Goal: Entertainment & Leisure: Consume media (video, audio)

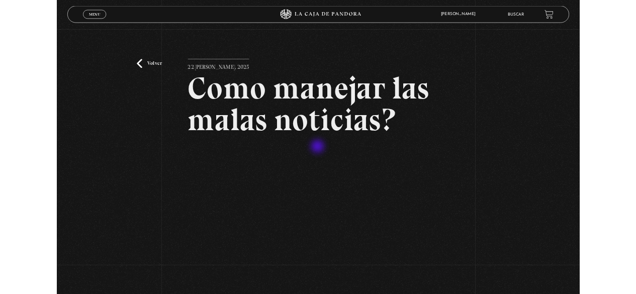
scroll to position [151, 0]
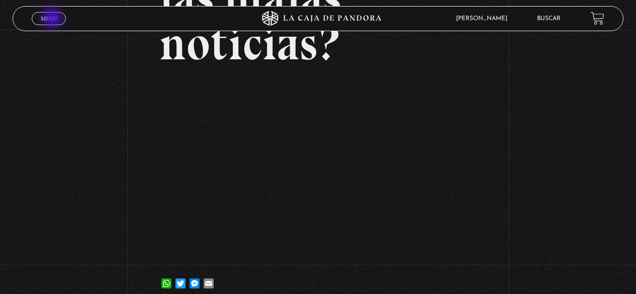
click at [53, 19] on span "Menu" at bounding box center [49, 19] width 17 height 6
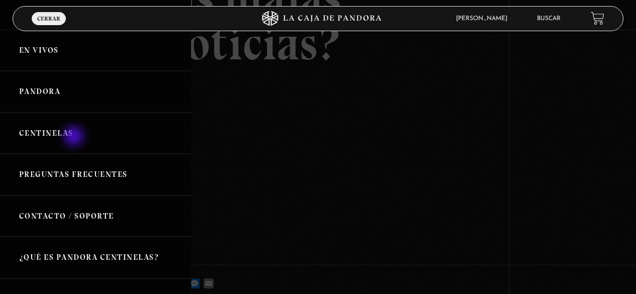
click at [75, 137] on link "Centinelas" at bounding box center [95, 134] width 191 height 42
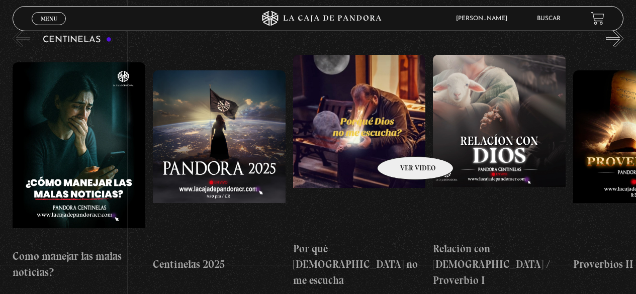
scroll to position [101, 0]
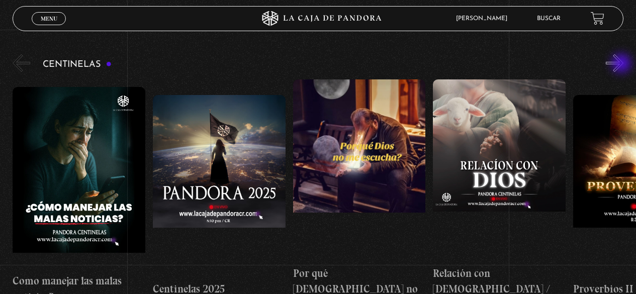
click at [623, 64] on button "»" at bounding box center [615, 63] width 18 height 18
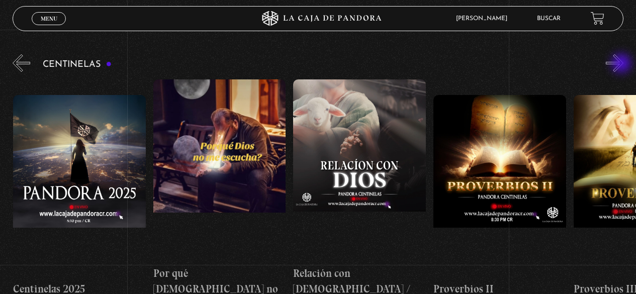
click at [623, 64] on button "»" at bounding box center [615, 63] width 18 height 18
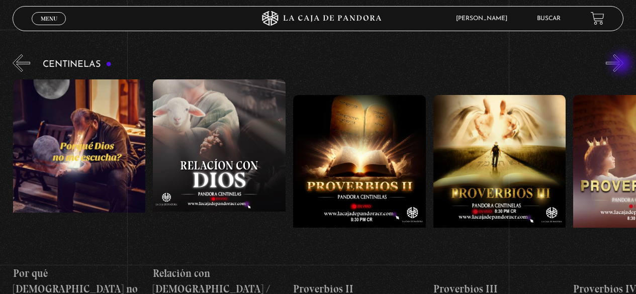
click at [623, 64] on button "»" at bounding box center [615, 63] width 18 height 18
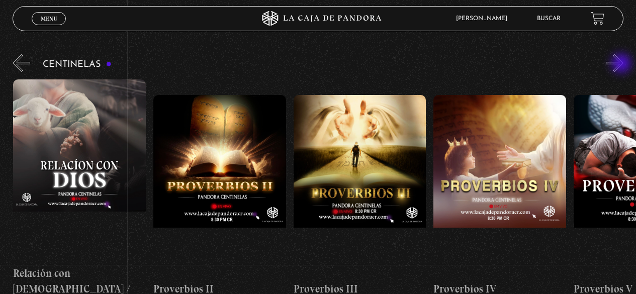
click at [623, 64] on button "»" at bounding box center [615, 63] width 18 height 18
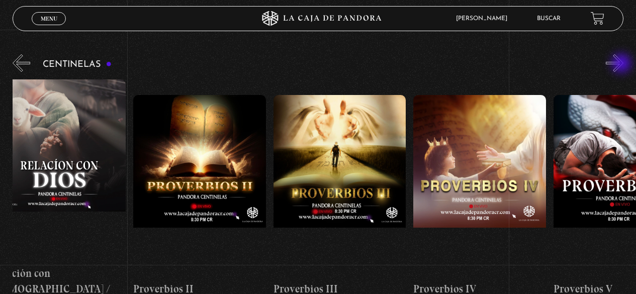
click at [623, 64] on button "»" at bounding box center [615, 63] width 18 height 18
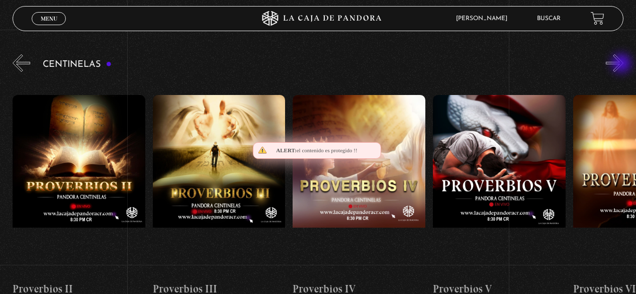
click at [623, 64] on button "»" at bounding box center [615, 63] width 18 height 18
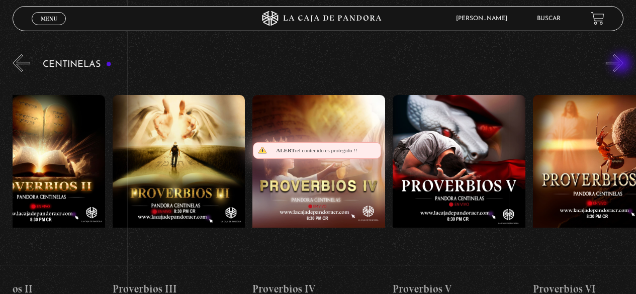
click at [623, 64] on button "»" at bounding box center [615, 63] width 18 height 18
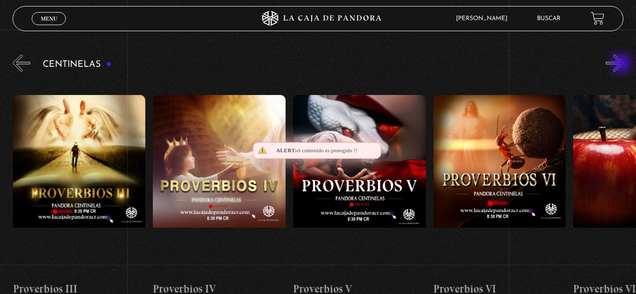
click at [623, 64] on button "»" at bounding box center [615, 63] width 18 height 18
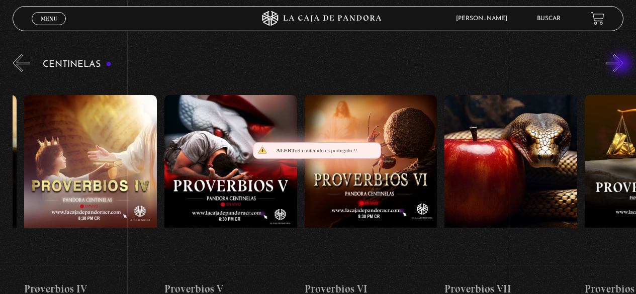
click at [623, 64] on button "»" at bounding box center [615, 63] width 18 height 18
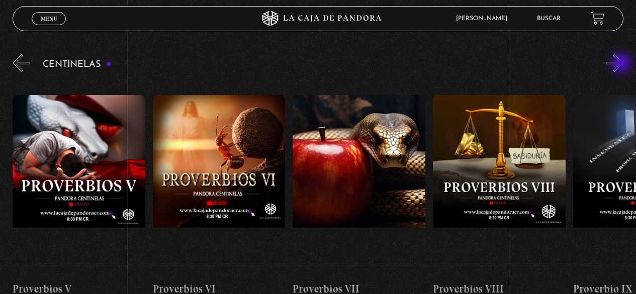
click at [623, 64] on button "»" at bounding box center [615, 63] width 18 height 18
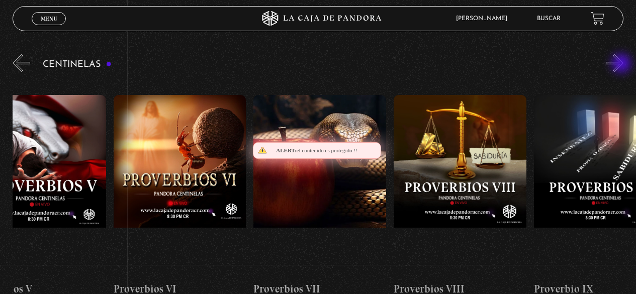
click at [623, 64] on button "»" at bounding box center [615, 63] width 18 height 18
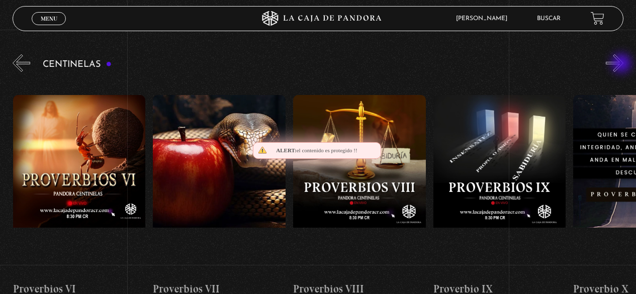
click at [623, 64] on button "»" at bounding box center [615, 63] width 18 height 18
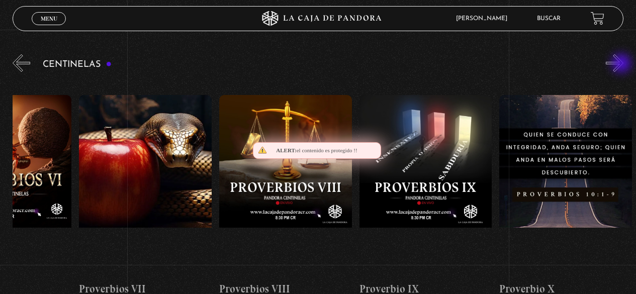
click at [623, 64] on button "»" at bounding box center [615, 63] width 18 height 18
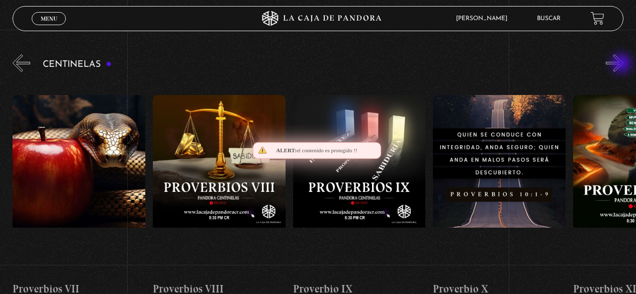
click at [623, 64] on button "»" at bounding box center [615, 63] width 18 height 18
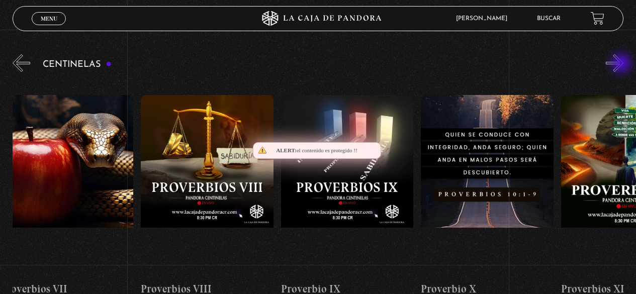
click at [623, 64] on button "»" at bounding box center [615, 63] width 18 height 18
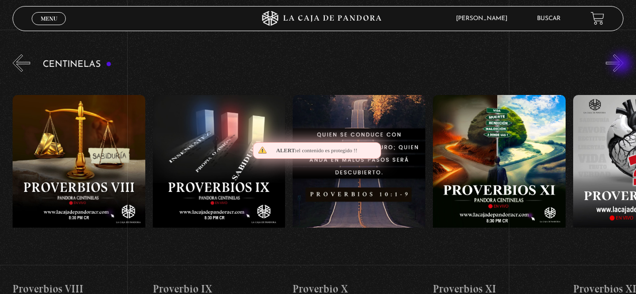
click at [623, 64] on button "»" at bounding box center [615, 63] width 18 height 18
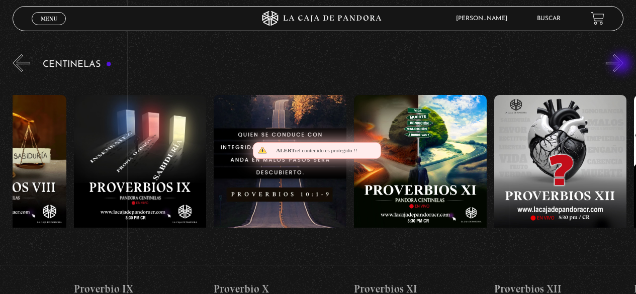
click at [623, 64] on button "»" at bounding box center [615, 63] width 18 height 18
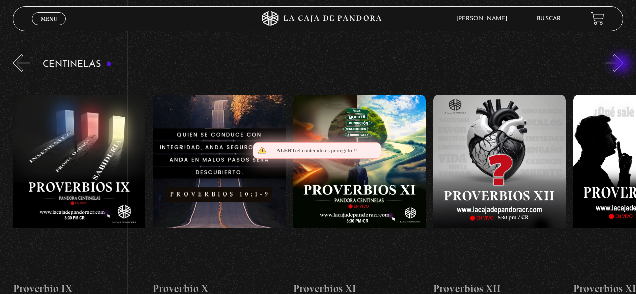
click at [623, 64] on button "»" at bounding box center [615, 63] width 18 height 18
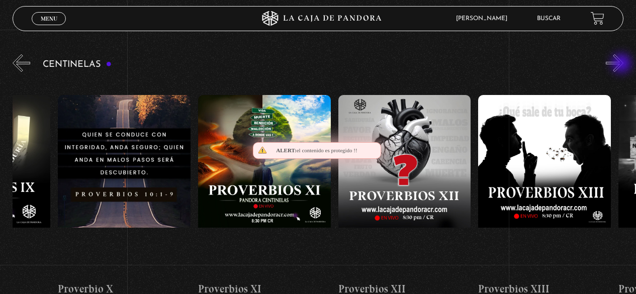
click at [623, 64] on button "»" at bounding box center [615, 63] width 18 height 18
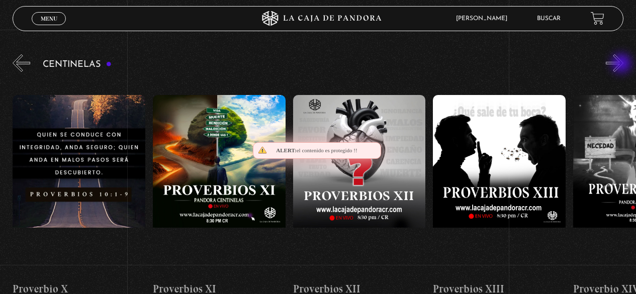
click at [623, 64] on button "»" at bounding box center [615, 63] width 18 height 18
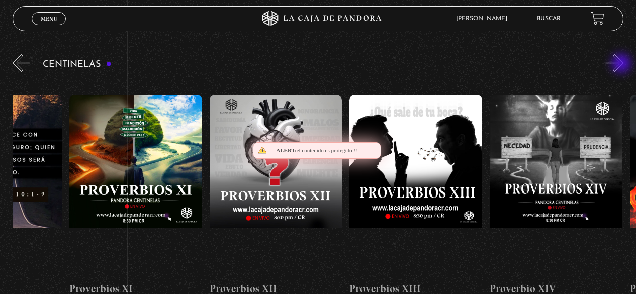
click at [623, 64] on button "»" at bounding box center [615, 63] width 18 height 18
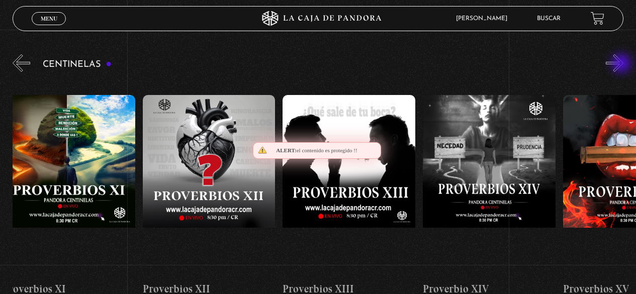
click at [623, 64] on button "»" at bounding box center [615, 63] width 18 height 18
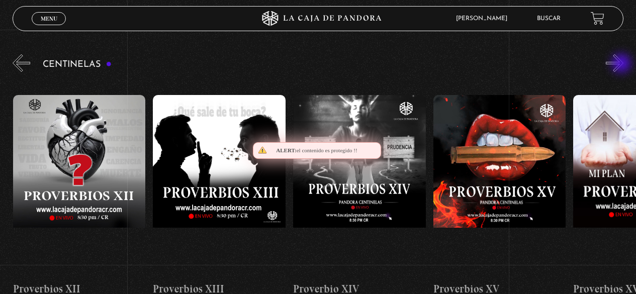
click at [623, 64] on button "»" at bounding box center [615, 63] width 18 height 18
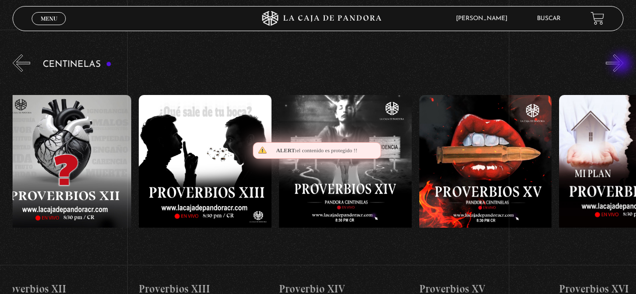
click at [623, 64] on button "»" at bounding box center [615, 63] width 18 height 18
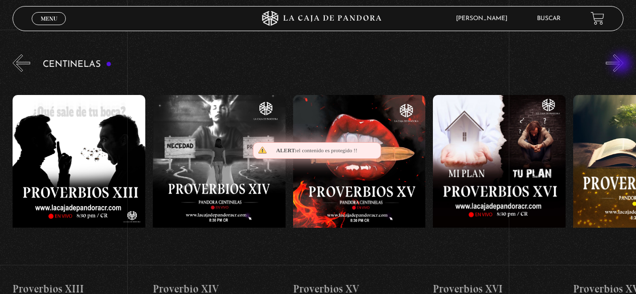
click at [623, 64] on button "»" at bounding box center [615, 63] width 18 height 18
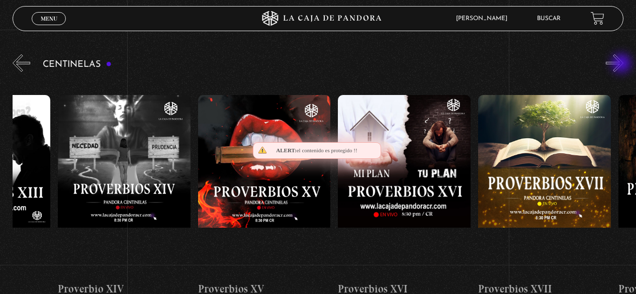
click at [623, 64] on button "»" at bounding box center [615, 63] width 18 height 18
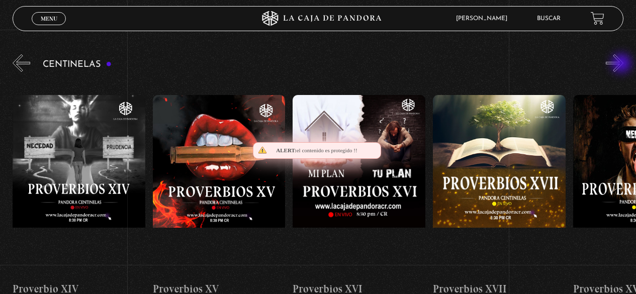
click at [623, 64] on button "»" at bounding box center [615, 63] width 18 height 18
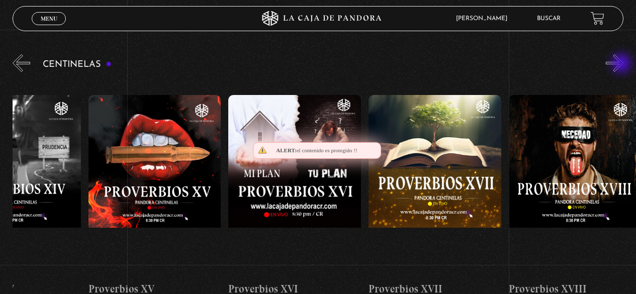
click at [623, 64] on button "»" at bounding box center [615, 63] width 18 height 18
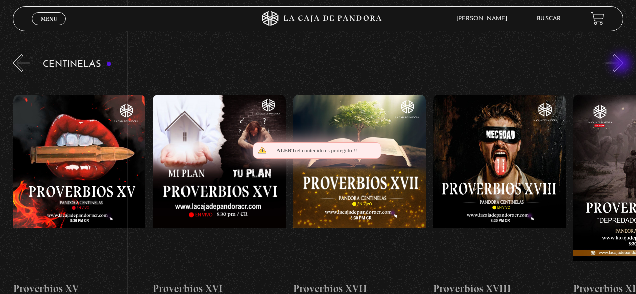
click at [623, 64] on button "»" at bounding box center [615, 63] width 18 height 18
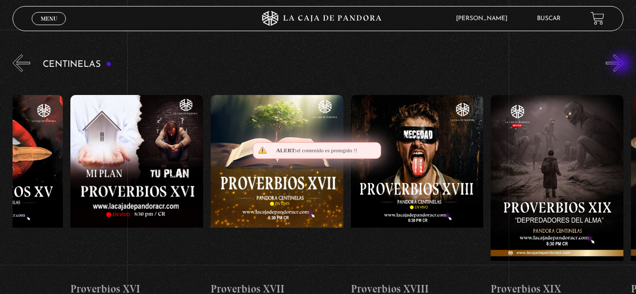
click at [623, 64] on button "»" at bounding box center [615, 63] width 18 height 18
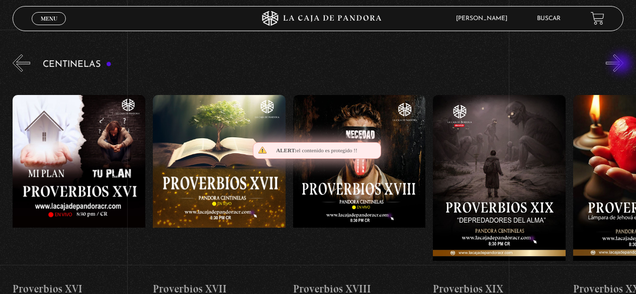
click at [623, 64] on button "»" at bounding box center [615, 63] width 18 height 18
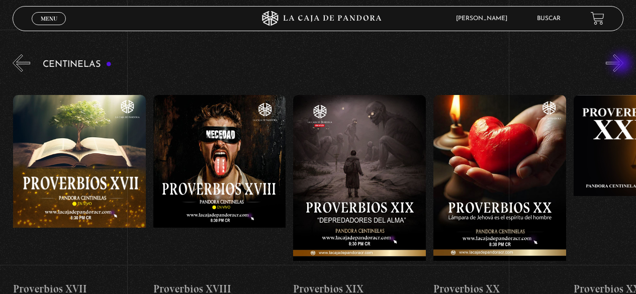
click at [623, 64] on button "»" at bounding box center [615, 63] width 18 height 18
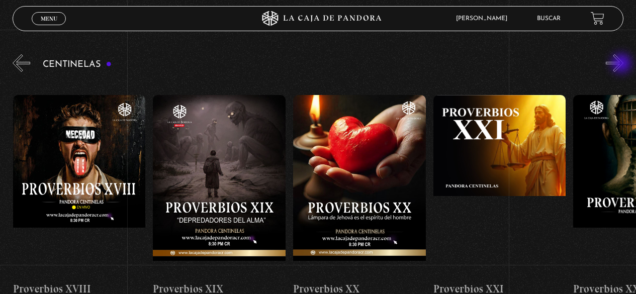
click at [623, 64] on button "»" at bounding box center [615, 63] width 18 height 18
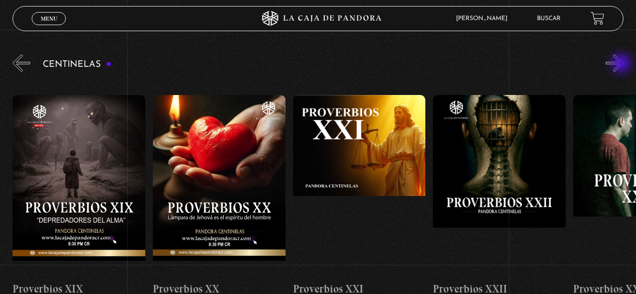
click at [623, 64] on button "»" at bounding box center [615, 63] width 18 height 18
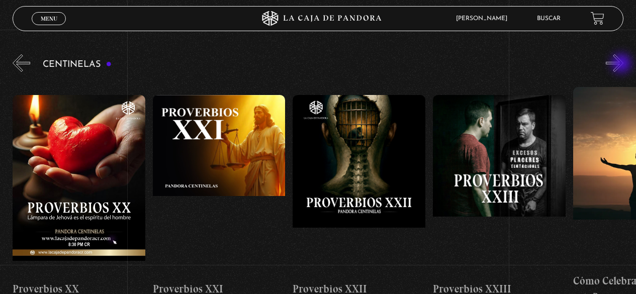
click at [623, 64] on button "»" at bounding box center [615, 63] width 18 height 18
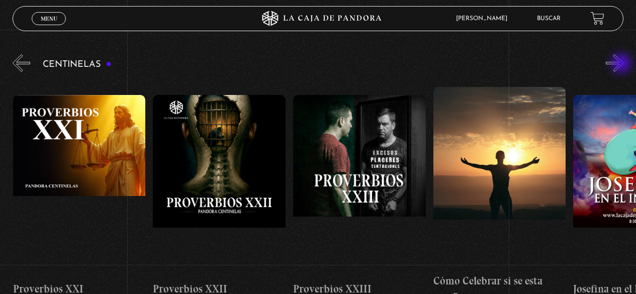
click at [623, 64] on button "»" at bounding box center [615, 63] width 18 height 18
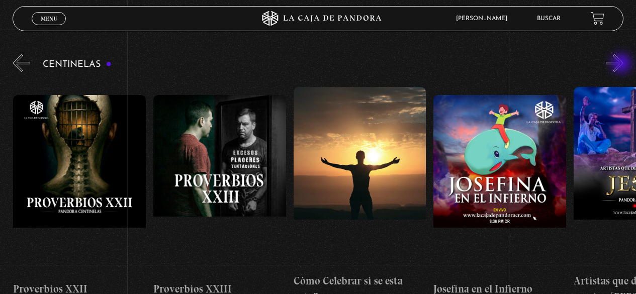
scroll to position [0, 3365]
click at [624, 65] on button "»" at bounding box center [615, 63] width 18 height 18
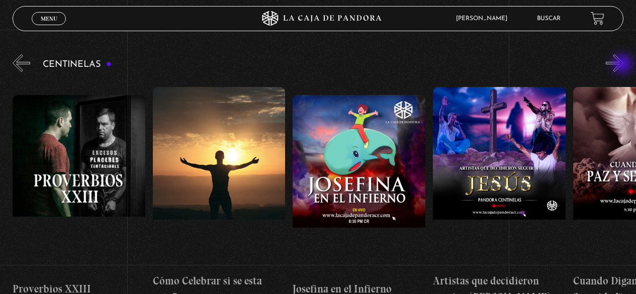
click at [624, 65] on button "»" at bounding box center [615, 63] width 18 height 18
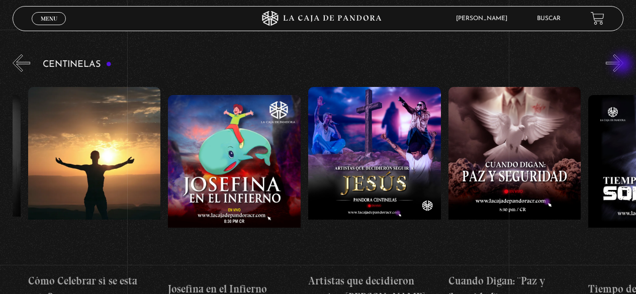
scroll to position [0, 3645]
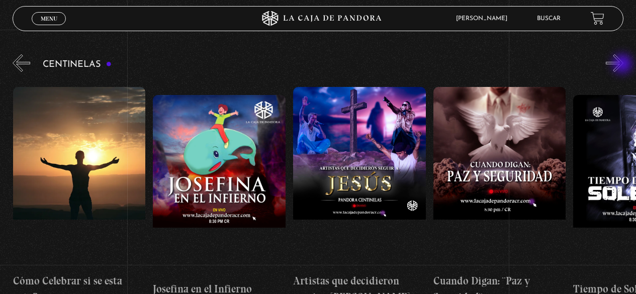
click at [624, 65] on button "»" at bounding box center [615, 63] width 18 height 18
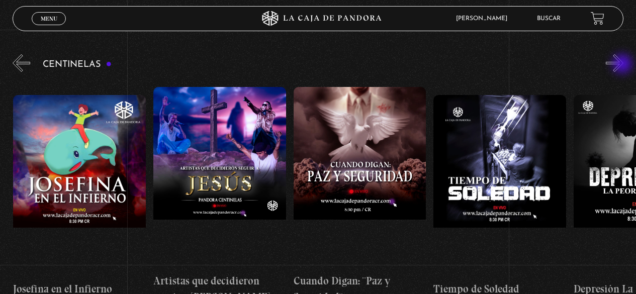
scroll to position [0, 3785]
click at [624, 65] on button "»" at bounding box center [615, 63] width 18 height 18
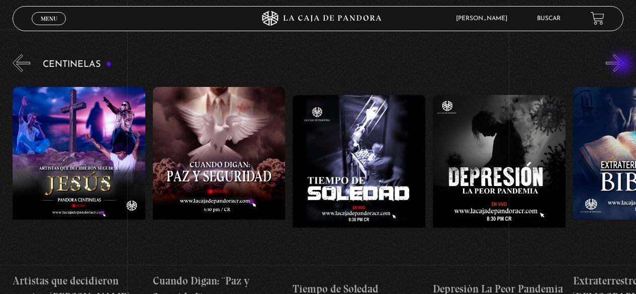
click at [624, 65] on button "»" at bounding box center [615, 63] width 18 height 18
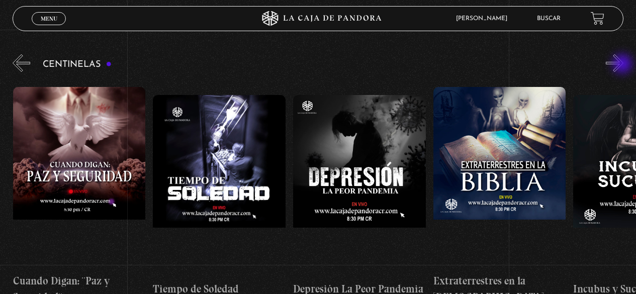
click at [624, 65] on button "»" at bounding box center [615, 63] width 18 height 18
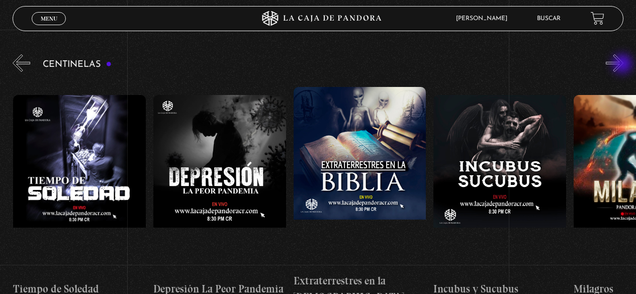
click at [624, 65] on button "»" at bounding box center [615, 63] width 18 height 18
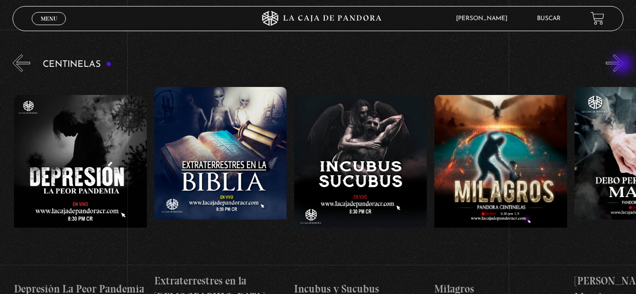
click at [624, 65] on button "»" at bounding box center [615, 63] width 18 height 18
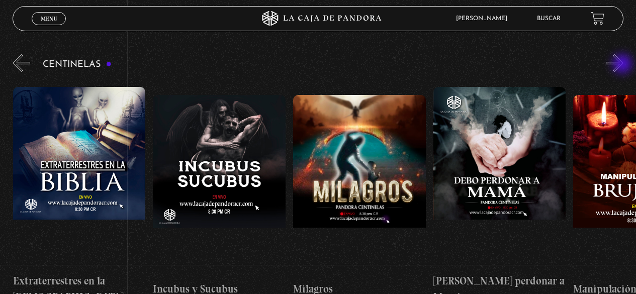
click at [624, 65] on button "»" at bounding box center [615, 63] width 18 height 18
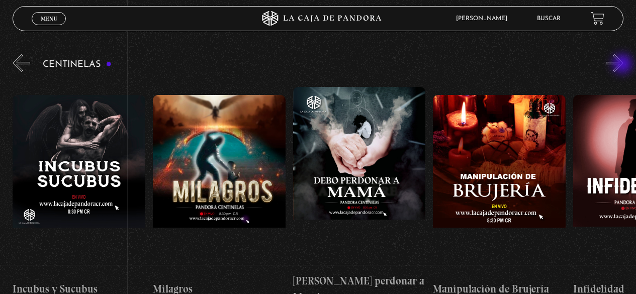
click at [624, 65] on button "»" at bounding box center [615, 63] width 18 height 18
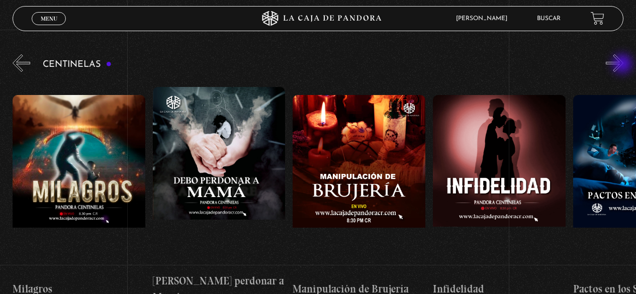
click at [624, 65] on button "»" at bounding box center [615, 63] width 18 height 18
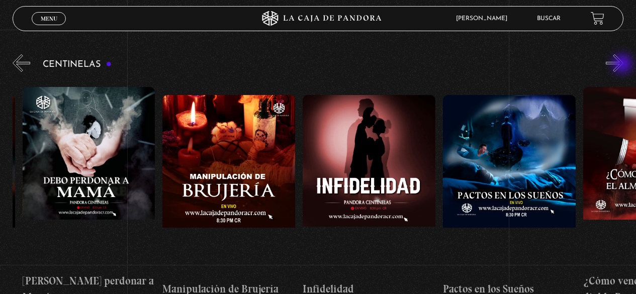
scroll to position [0, 4906]
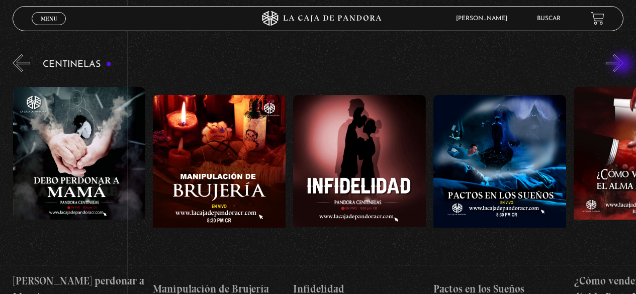
click at [624, 65] on button "»" at bounding box center [615, 63] width 18 height 18
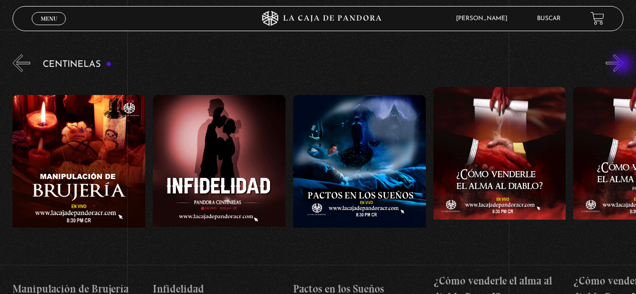
click at [624, 65] on button "»" at bounding box center [615, 63] width 18 height 18
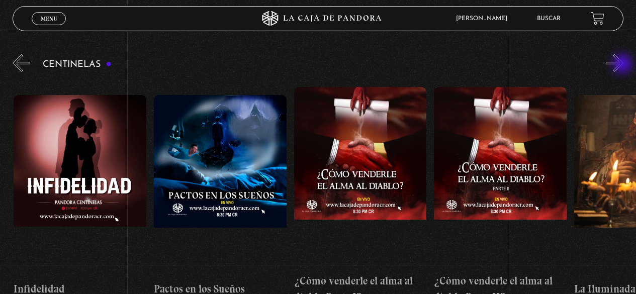
click at [624, 65] on button "»" at bounding box center [615, 63] width 18 height 18
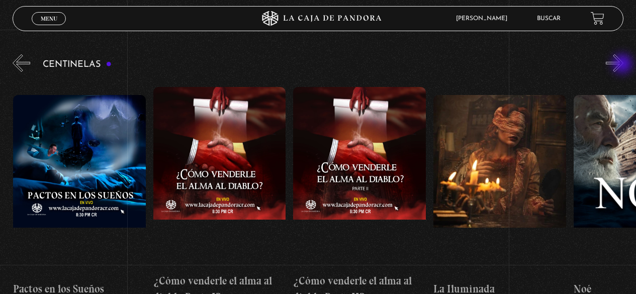
click at [624, 65] on button "»" at bounding box center [615, 63] width 18 height 18
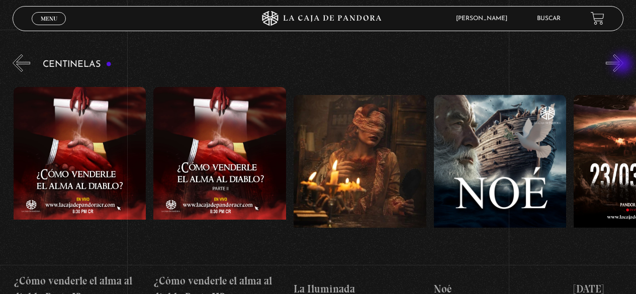
click at [624, 65] on button "»" at bounding box center [615, 63] width 18 height 18
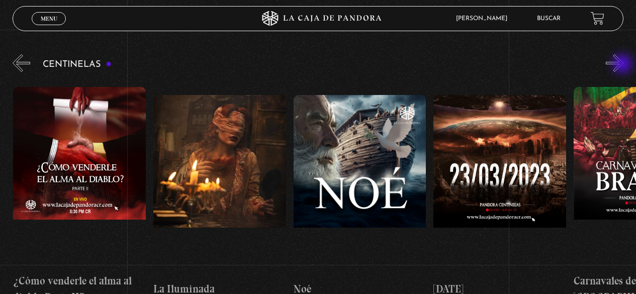
click at [624, 65] on button "»" at bounding box center [615, 63] width 18 height 18
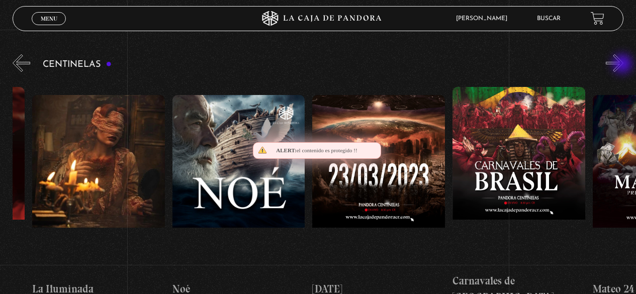
click at [624, 65] on button "»" at bounding box center [615, 63] width 18 height 18
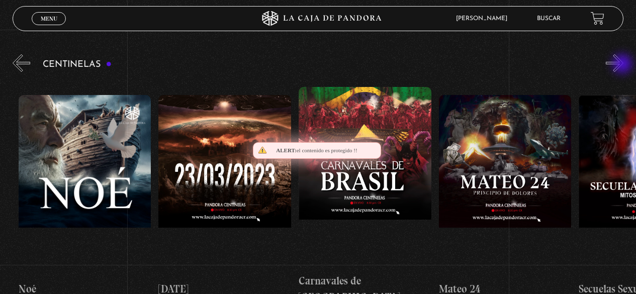
click at [624, 65] on button "»" at bounding box center [615, 63] width 18 height 18
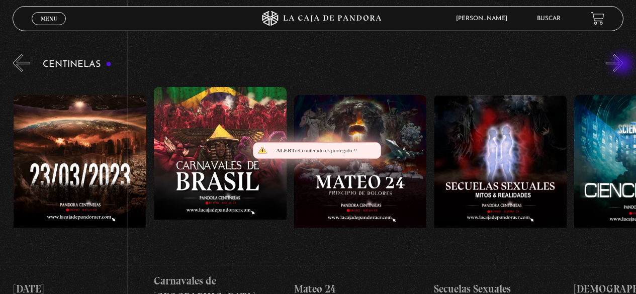
click at [624, 65] on button "»" at bounding box center [615, 63] width 18 height 18
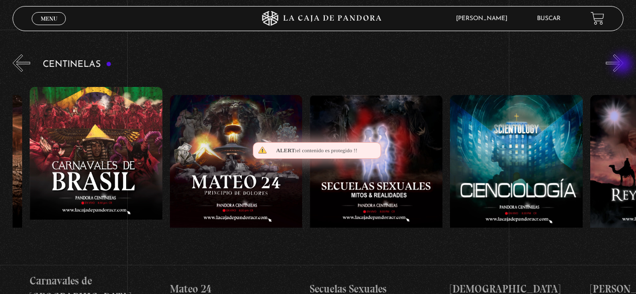
click at [624, 65] on button "»" at bounding box center [615, 63] width 18 height 18
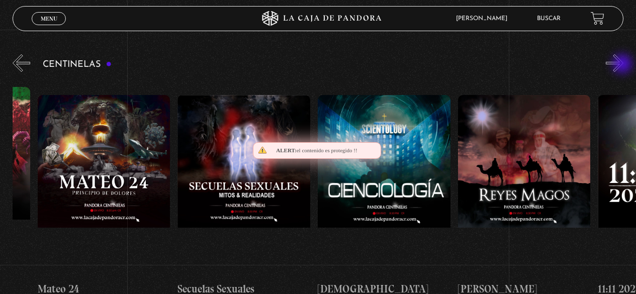
click at [624, 65] on button "»" at bounding box center [615, 63] width 18 height 18
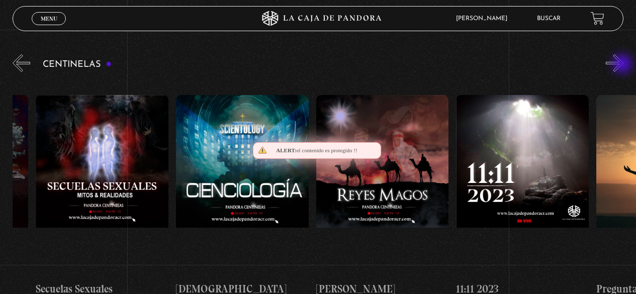
click at [624, 65] on button "»" at bounding box center [615, 63] width 18 height 18
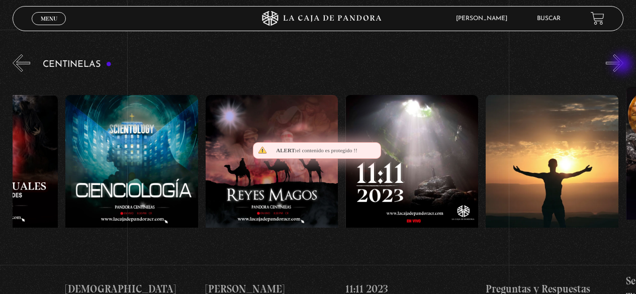
click at [624, 65] on button "»" at bounding box center [615, 63] width 18 height 18
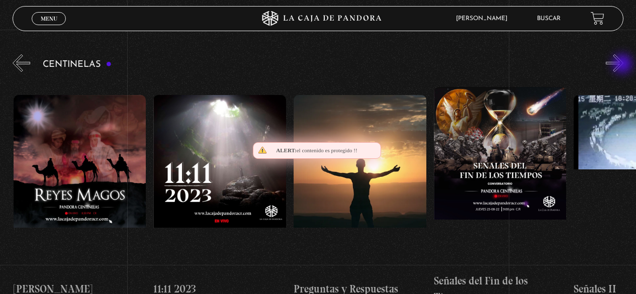
scroll to position [0, 6729]
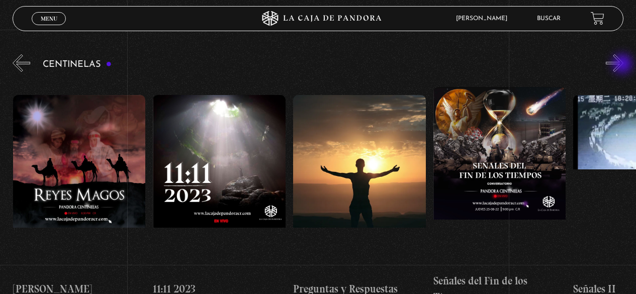
click at [624, 65] on button "»" at bounding box center [615, 63] width 18 height 18
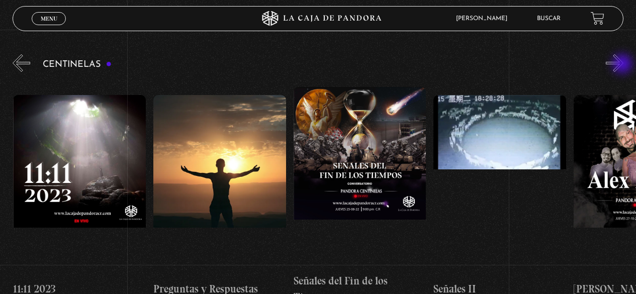
click at [624, 65] on button "»" at bounding box center [615, 63] width 18 height 18
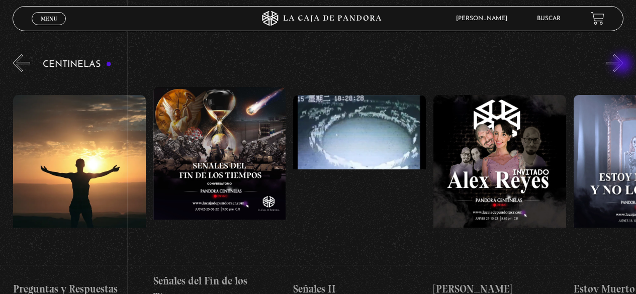
click at [624, 65] on button "»" at bounding box center [615, 63] width 18 height 18
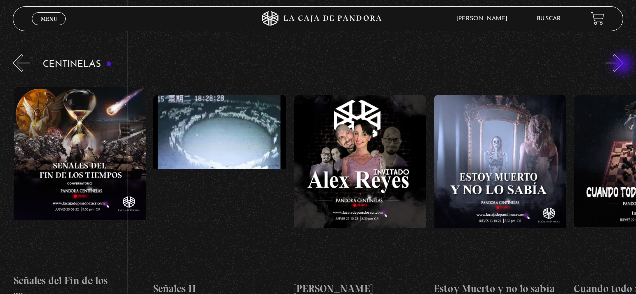
scroll to position [0, 7150]
click at [624, 65] on button "»" at bounding box center [615, 63] width 18 height 18
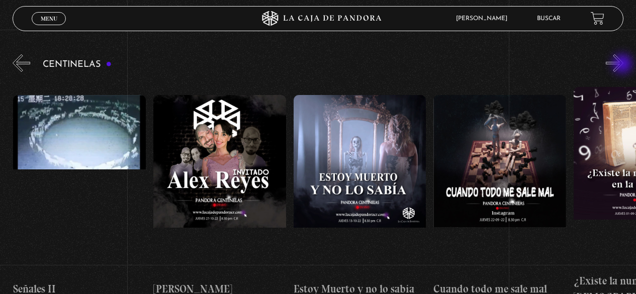
scroll to position [0, 7290]
click at [622, 59] on button "»" at bounding box center [615, 63] width 18 height 18
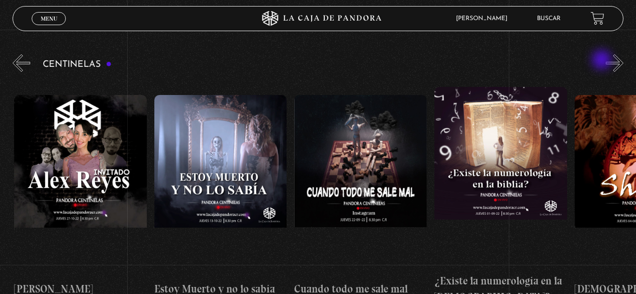
scroll to position [0, 7430]
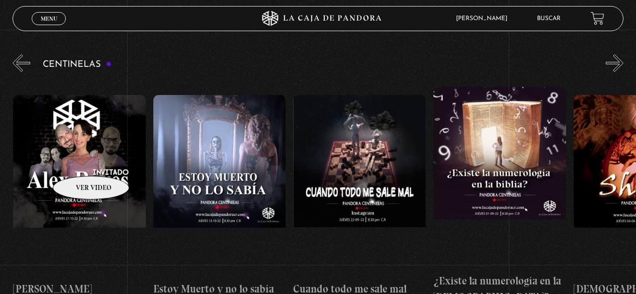
click at [78, 161] on figure at bounding box center [79, 185] width 133 height 181
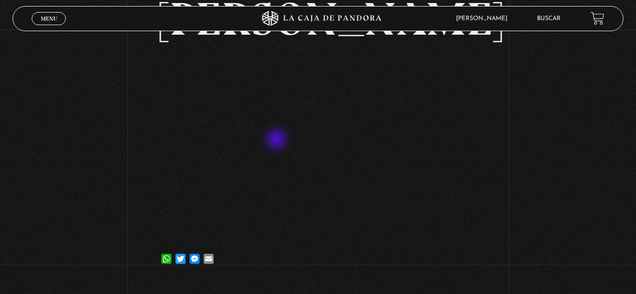
scroll to position [101, 0]
